Goal: Check status

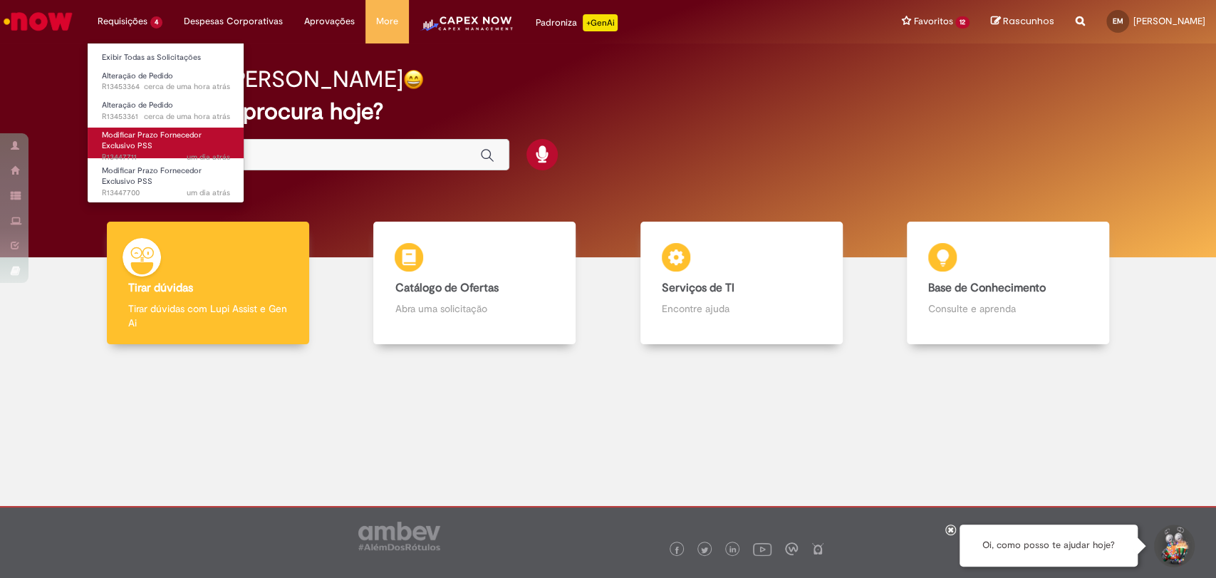
click at [175, 150] on link "Modificar Prazo Fornecedor Exclusivo PSS um dia atrás um dia atrás R13447711" at bounding box center [166, 143] width 157 height 31
click at [165, 141] on link "Modificar Prazo Fornecedor Exclusivo PSS um dia atrás um dia atrás R13447711" at bounding box center [166, 143] width 157 height 31
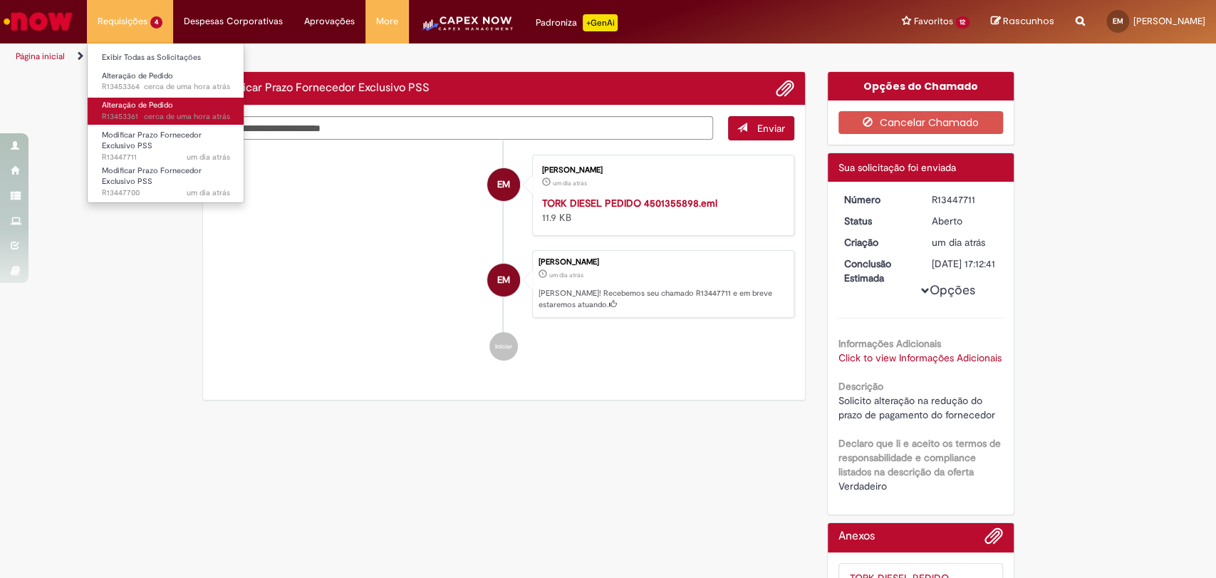
click at [175, 103] on link "Alteração de Pedido cerca de uma hora atrás cerca de uma hora atrás 27/08/2025 …" at bounding box center [166, 111] width 157 height 26
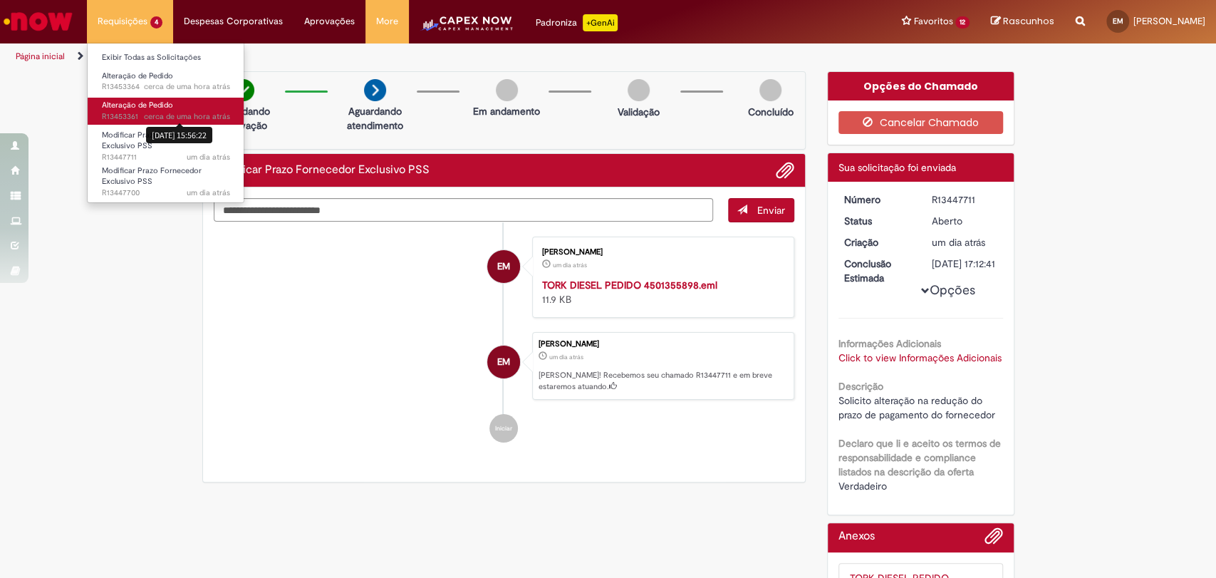
click at [175, 113] on sn-time-ago "cerca de uma hora atrás cerca de uma hora atrás 27/08/2025 15:56:22" at bounding box center [187, 116] width 86 height 11
click at [175, 113] on span "cerca de uma hora atrás" at bounding box center [187, 116] width 86 height 11
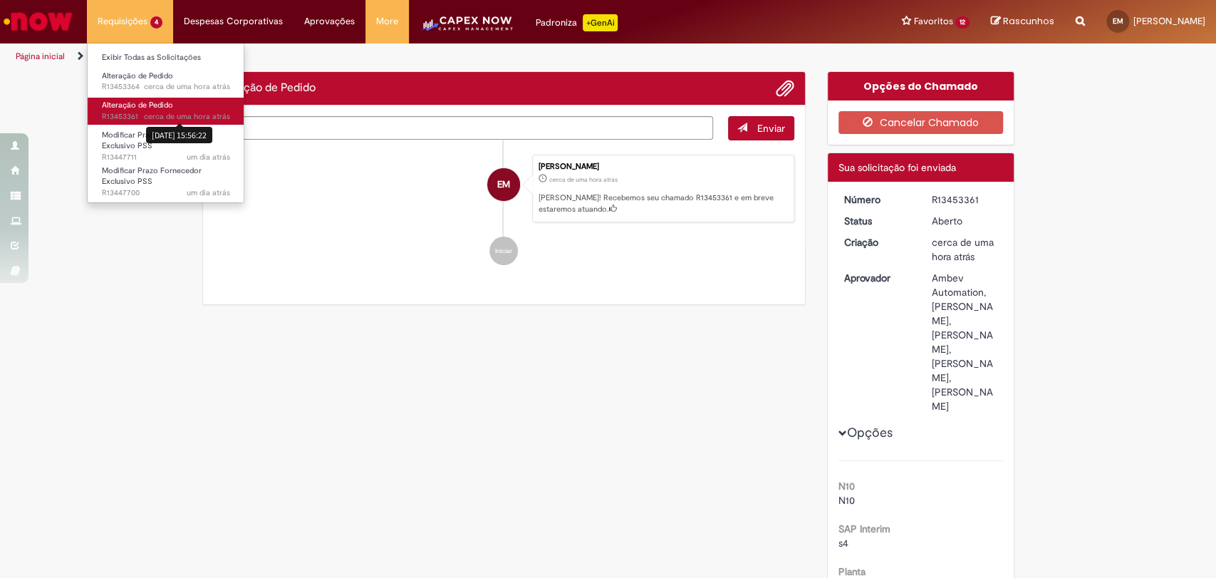
click at [125, 100] on span "Alteração de Pedido" at bounding box center [137, 105] width 71 height 11
